Goal: Register for event/course

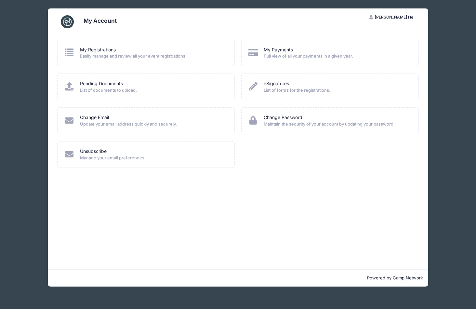
click at [69, 22] on img at bounding box center [67, 21] width 13 height 13
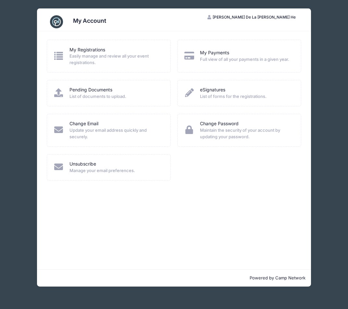
click at [272, 18] on span "Elia De La Cruz Toledo He" at bounding box center [254, 17] width 83 height 5
click at [165, 30] on div "My Account" at bounding box center [174, 22] width 255 height 18
click at [81, 19] on h3 "My Account" at bounding box center [89, 20] width 33 height 7
drag, startPoint x: 96, startPoint y: 21, endPoint x: 75, endPoint y: 22, distance: 20.2
click at [94, 21] on h3 "My Account" at bounding box center [89, 20] width 33 height 7
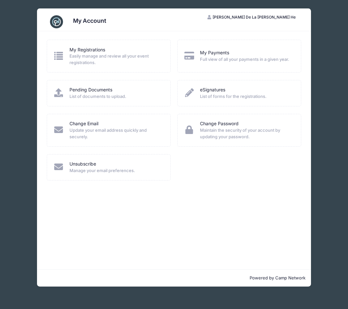
click at [56, 21] on img at bounding box center [56, 21] width 13 height 13
click at [273, 18] on span "[PERSON_NAME] De La [PERSON_NAME] He" at bounding box center [254, 17] width 83 height 5
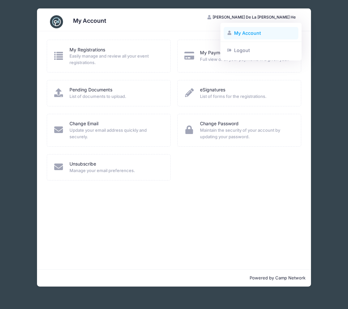
click at [243, 31] on link "My Account" at bounding box center [261, 33] width 75 height 12
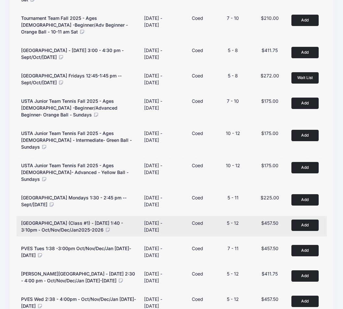
scroll to position [334, 0]
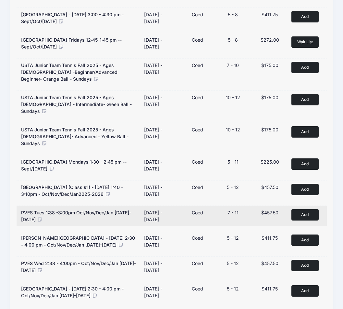
click at [307, 209] on button "Add to Cart" at bounding box center [305, 214] width 27 height 11
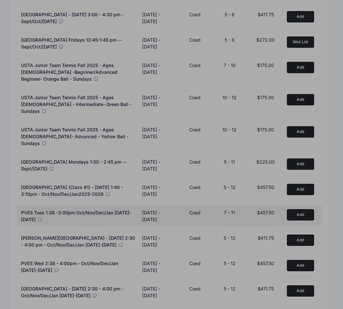
scroll to position [327, 0]
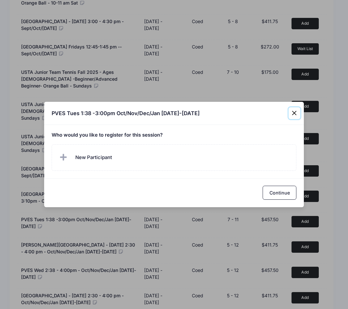
click at [294, 112] on button "Close" at bounding box center [295, 113] width 12 height 12
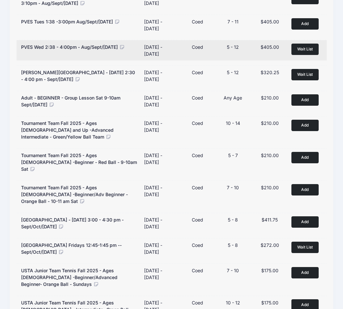
scroll to position [0, 0]
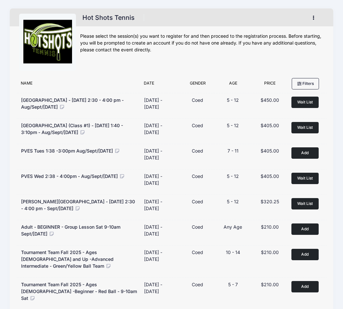
click at [316, 19] on button "button" at bounding box center [316, 17] width 18 height 11
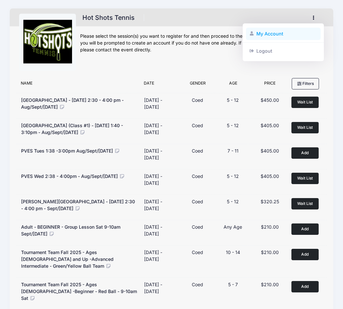
click at [264, 33] on link "My Account" at bounding box center [283, 34] width 75 height 12
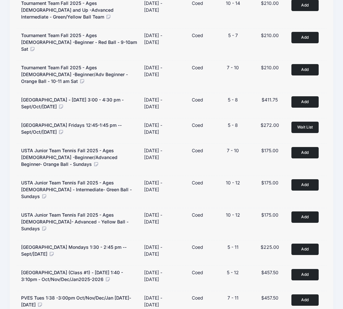
scroll to position [249, 0]
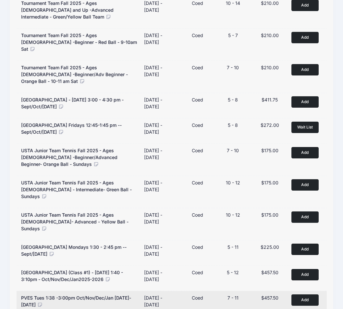
click at [304, 294] on button "Add to Cart" at bounding box center [305, 299] width 27 height 11
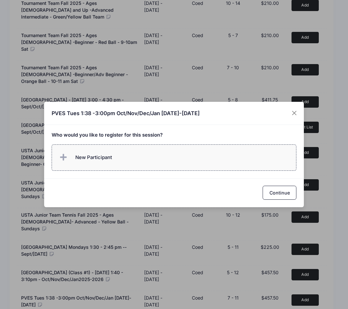
click at [91, 163] on span "New Participant" at bounding box center [85, 157] width 54 height 13
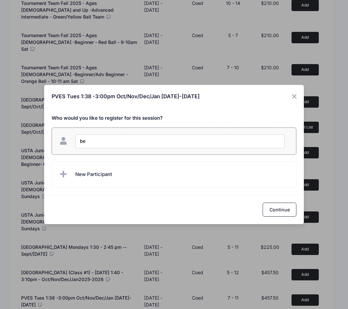
type input "b"
type input "Benjamin He"
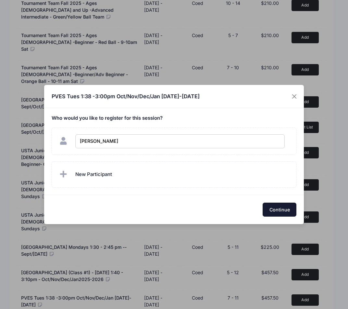
checkbox input "true"
click at [281, 213] on button "Continue" at bounding box center [280, 209] width 34 height 14
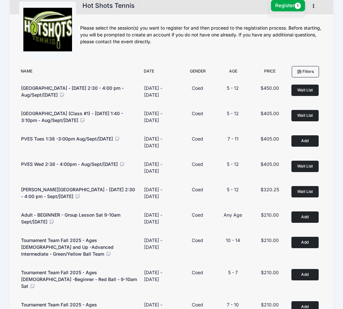
scroll to position [0, 0]
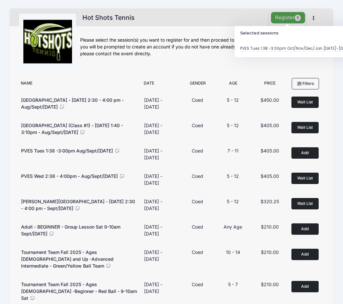
click at [279, 17] on button "Register 1" at bounding box center [288, 17] width 34 height 11
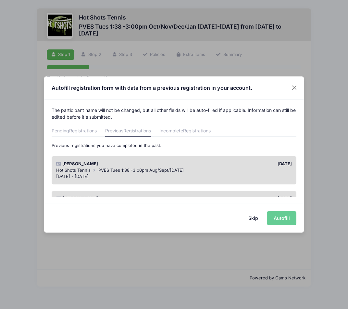
click at [208, 220] on div "Skip Autofill" at bounding box center [174, 217] width 260 height 29
click at [177, 132] on link "Incomplete Registrations" at bounding box center [185, 131] width 51 height 12
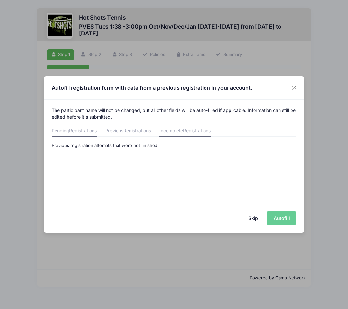
click at [85, 133] on span "Registrations" at bounding box center [83, 131] width 28 height 6
click at [127, 133] on span "Registrations" at bounding box center [137, 131] width 28 height 6
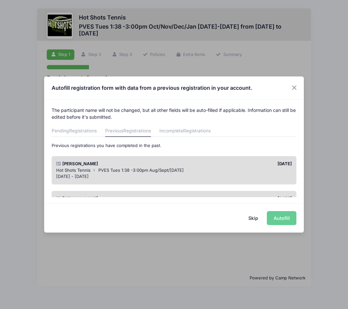
click at [284, 218] on div "Skip Autofill" at bounding box center [174, 217] width 260 height 29
click at [114, 169] on span "PVES Tues 1:38 -3:00pm Aug/Sept/[DATE]" at bounding box center [140, 169] width 85 height 5
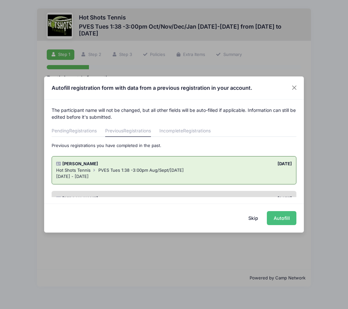
click at [286, 216] on button "Autofill" at bounding box center [282, 218] width 30 height 14
type input "[EMAIL_ADDRESS][DOMAIN_NAME]"
type input "[DATE]"
type input "[STREET_ADDRESS][PERSON_NAME]"
type input "Torrance"
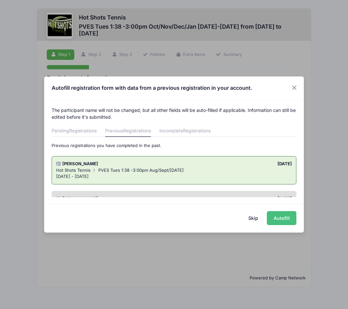
select select "CA"
type input "90504"
type input "Main Gate"
type input "Goes to ELOP (after school program)"
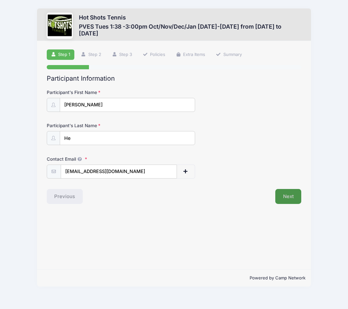
click at [284, 199] on button "Next" at bounding box center [289, 196] width 26 height 15
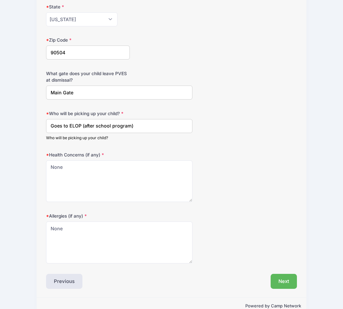
scroll to position [199, 0]
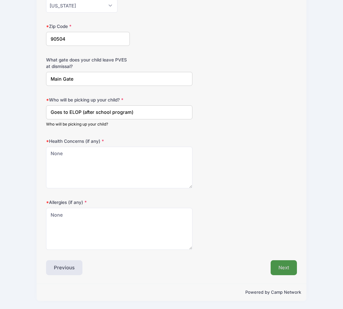
click at [283, 264] on button "Next" at bounding box center [284, 267] width 26 height 15
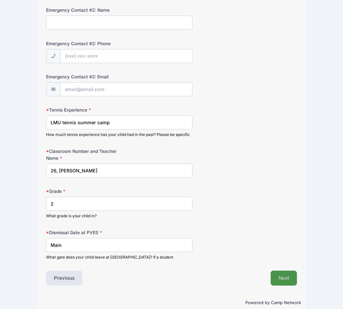
scroll to position [292, 0]
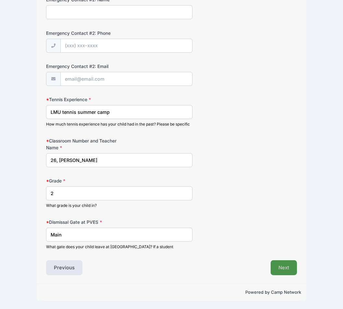
click at [289, 268] on button "Next" at bounding box center [284, 267] width 26 height 15
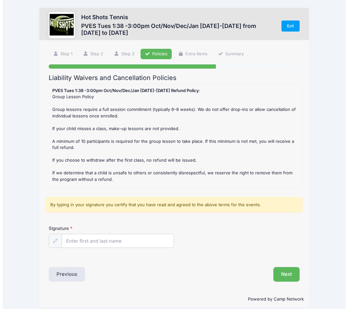
scroll to position [0, 0]
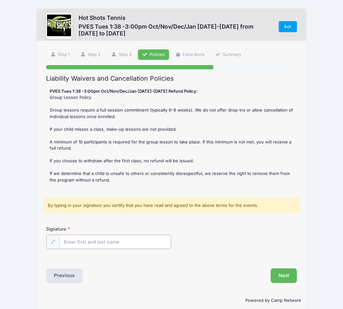
click at [113, 246] on input "Signature" at bounding box center [115, 242] width 112 height 14
type input "[PERSON_NAME] De la [PERSON_NAME] He"
drag, startPoint x: 236, startPoint y: 245, endPoint x: 253, endPoint y: 251, distance: 17.9
click at [237, 244] on div "Signature [PERSON_NAME] De la [PERSON_NAME] He" at bounding box center [171, 237] width 251 height 23
click at [288, 278] on button "Next" at bounding box center [284, 274] width 26 height 15
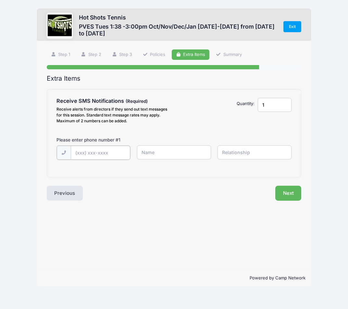
click at [97, 152] on input "text" at bounding box center [100, 153] width 59 height 14
type input "[PHONE_NUMBER]"
click at [147, 150] on input "text" at bounding box center [174, 152] width 74 height 14
type input "[PERSON_NAME]"
type input "mom"
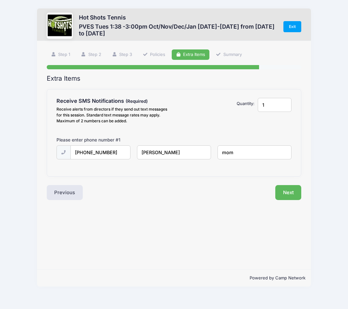
click at [155, 150] on input "[PERSON_NAME]" at bounding box center [174, 152] width 74 height 14
type input "[PERSON_NAME] De la [PERSON_NAME] He"
click at [291, 188] on button "Next" at bounding box center [289, 192] width 26 height 15
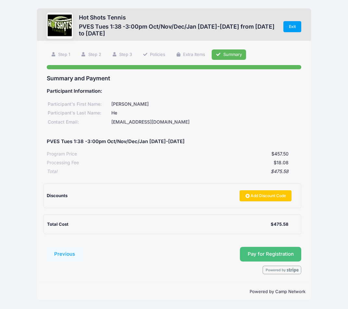
click at [273, 254] on button "Pay for Registration" at bounding box center [271, 254] width 62 height 15
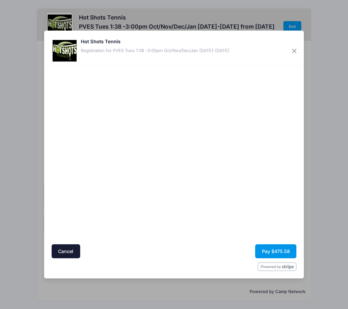
click at [274, 251] on button "Pay $475.58" at bounding box center [275, 251] width 41 height 14
